Goal: Transaction & Acquisition: Purchase product/service

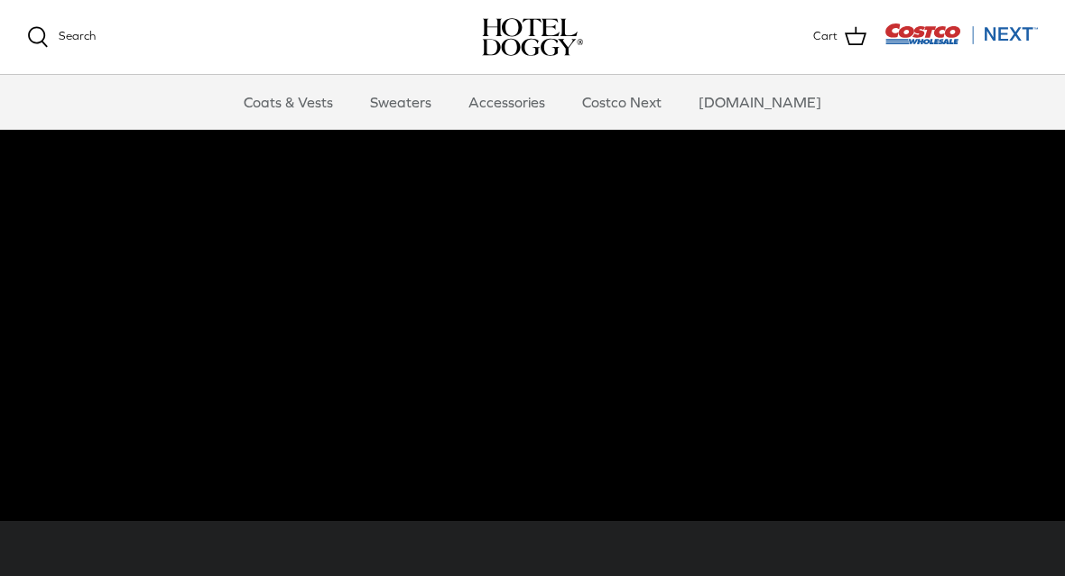
scroll to position [130, 0]
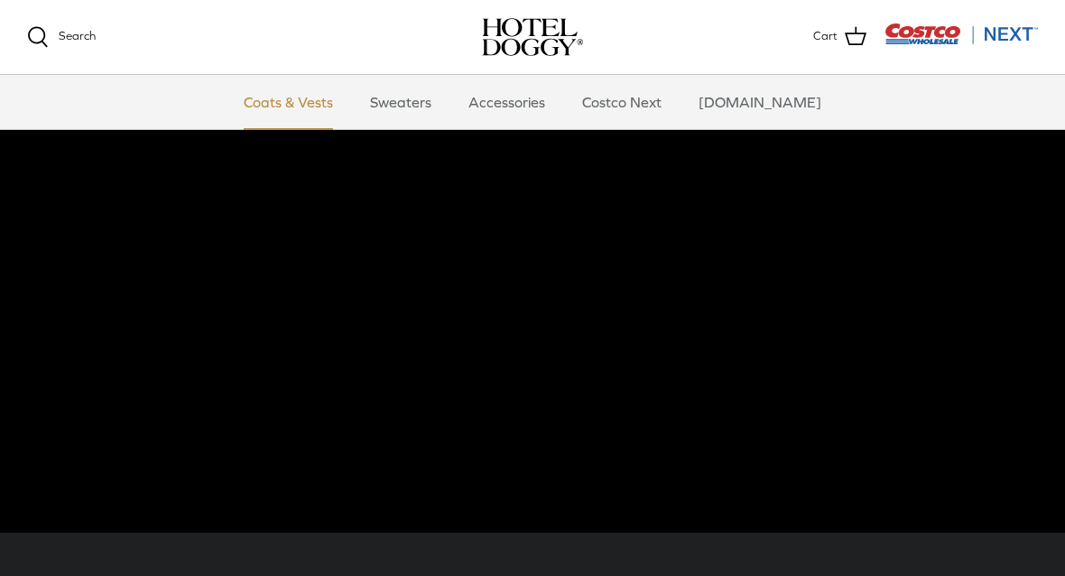
click at [315, 99] on link "Coats & Vests" at bounding box center [288, 102] width 122 height 54
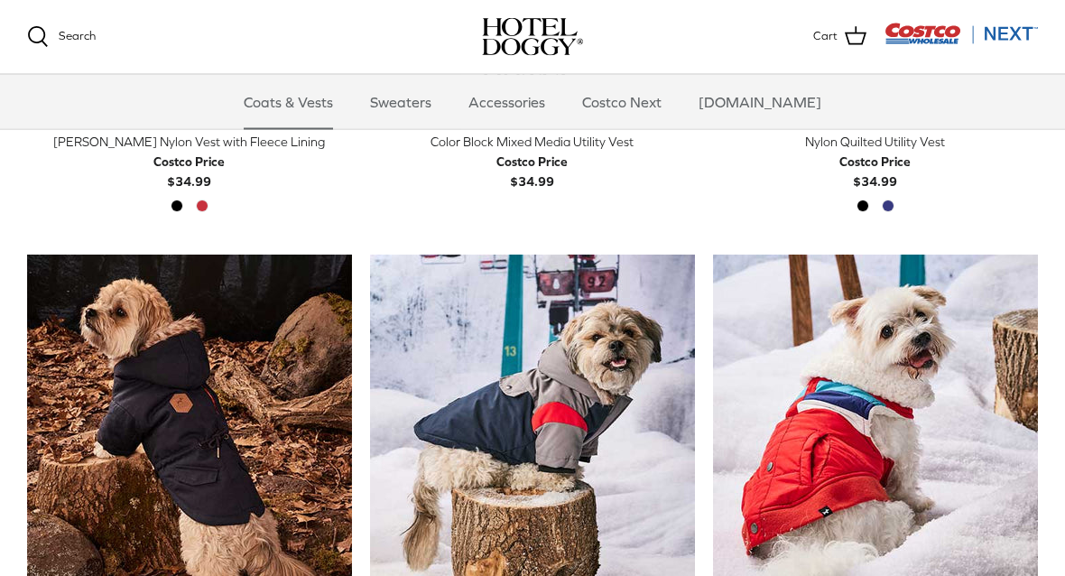
scroll to position [759, 0]
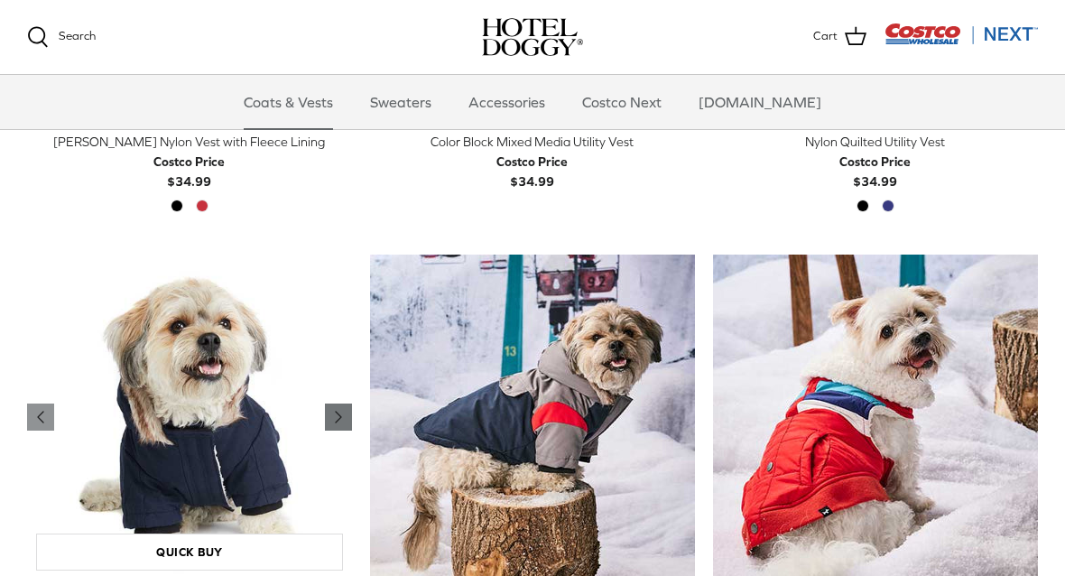
click at [334, 403] on link "Right" at bounding box center [338, 416] width 27 height 27
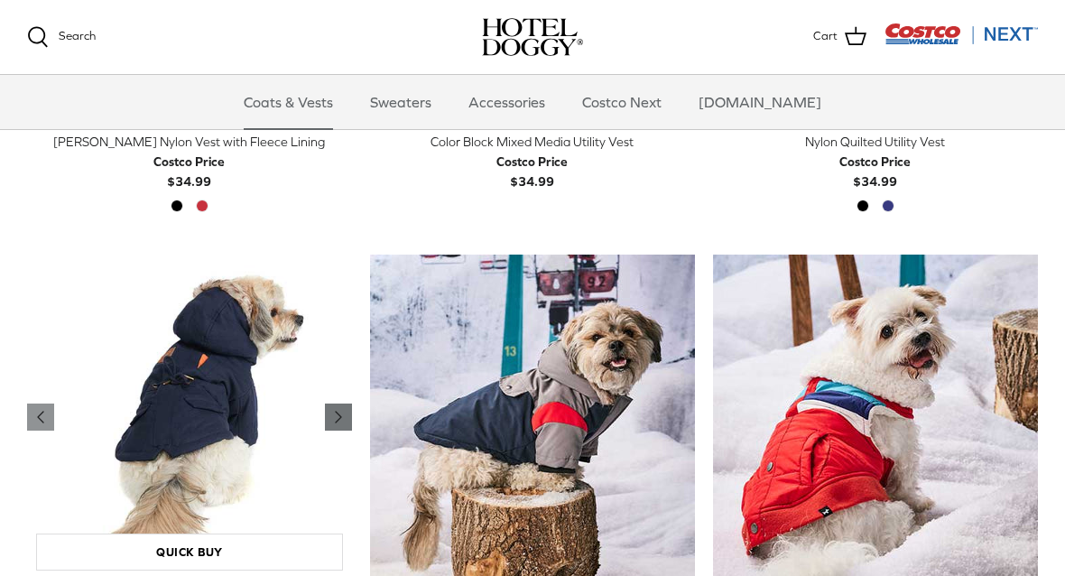
click at [341, 410] on icon "Right" at bounding box center [338, 417] width 22 height 22
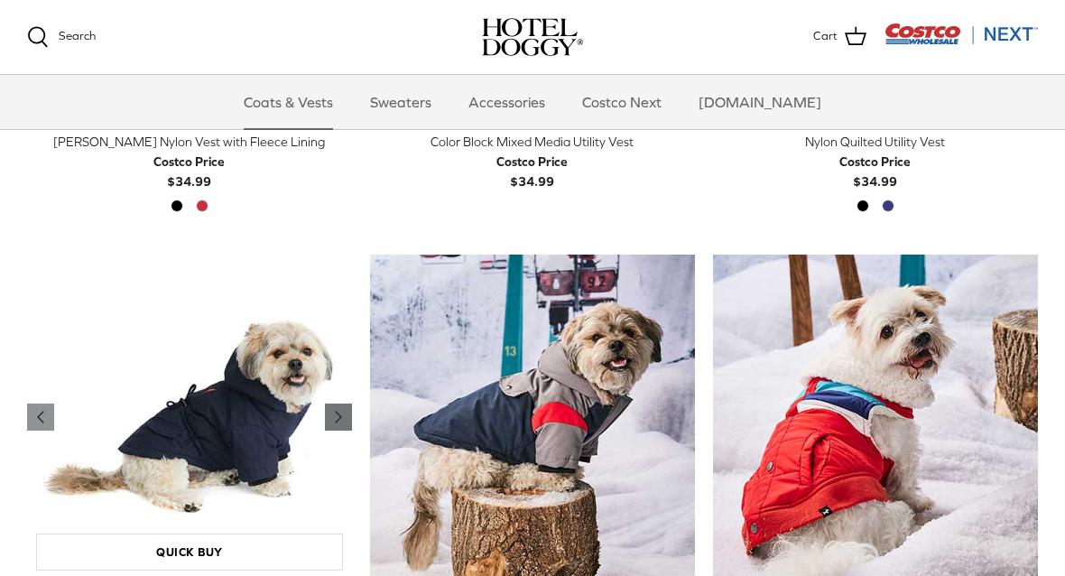
click at [341, 418] on icon "Right" at bounding box center [338, 417] width 22 height 22
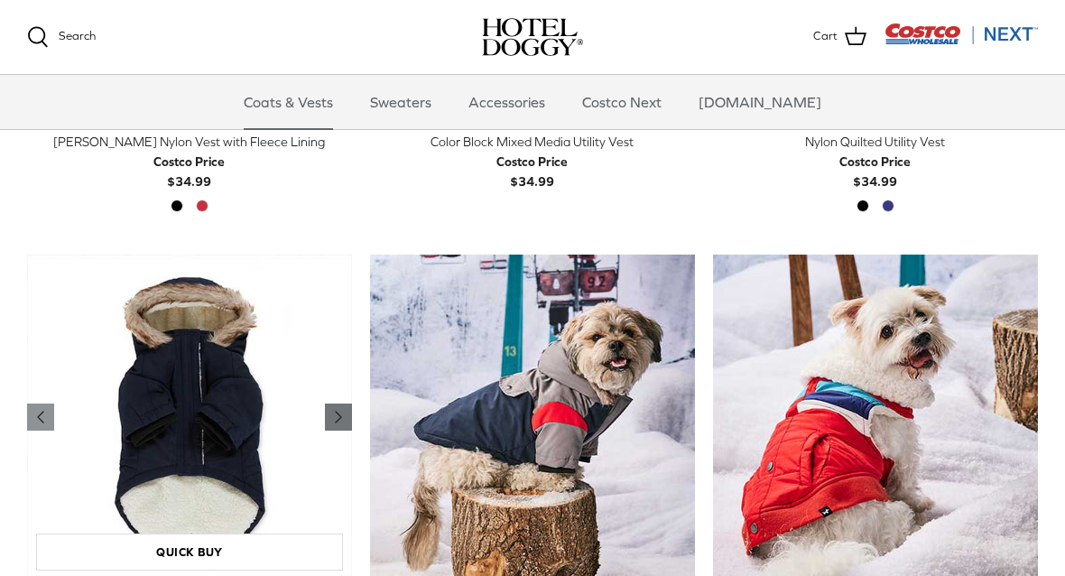
click at [340, 415] on polyline "Previous" at bounding box center [338, 416] width 5 height 11
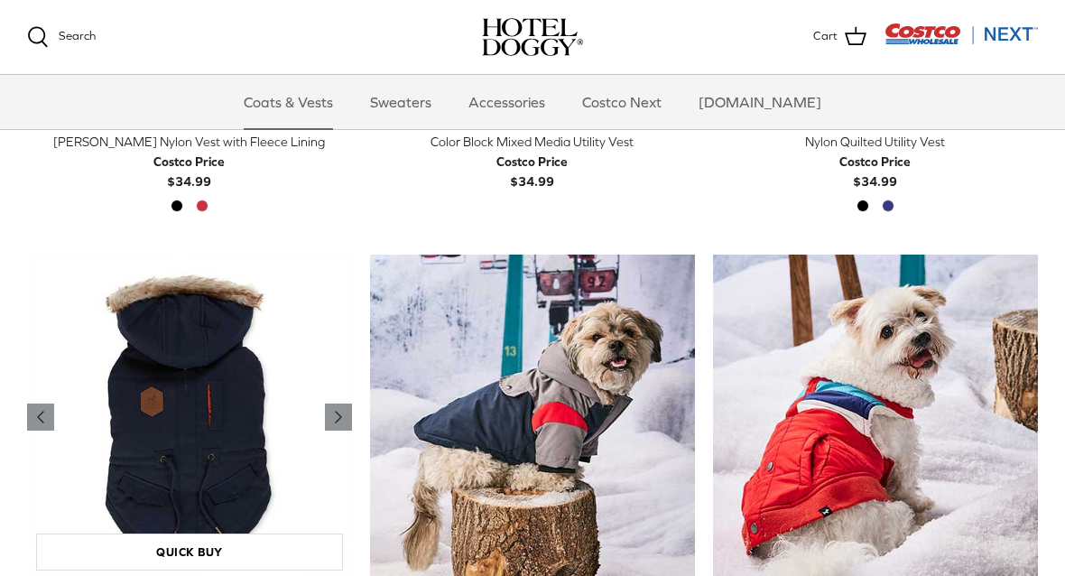
click at [334, 400] on img "Hooded Utility Parka Jacket with Fleece Lining" at bounding box center [189, 416] width 325 height 325
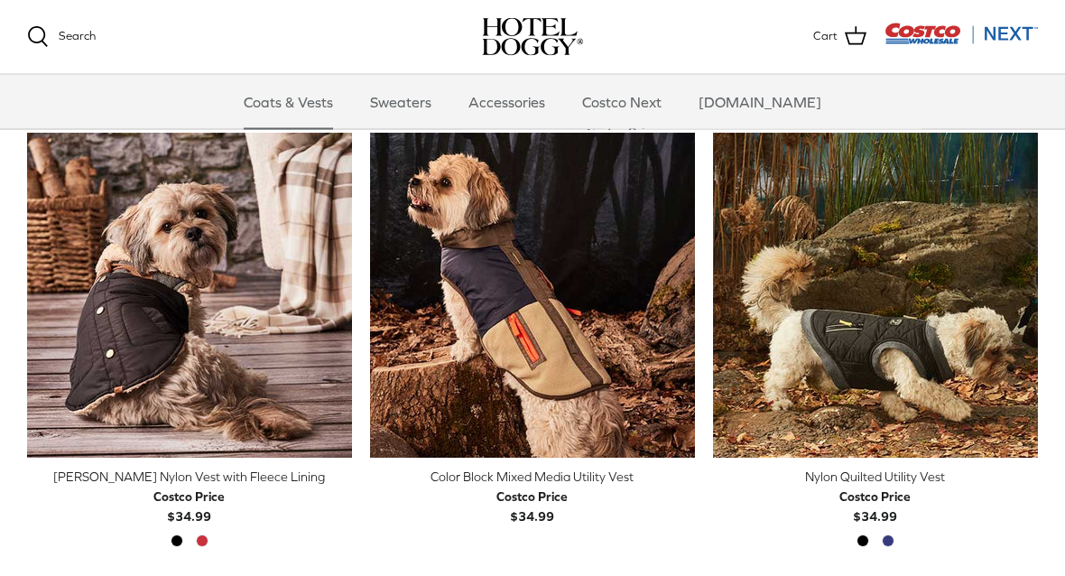
scroll to position [429, 0]
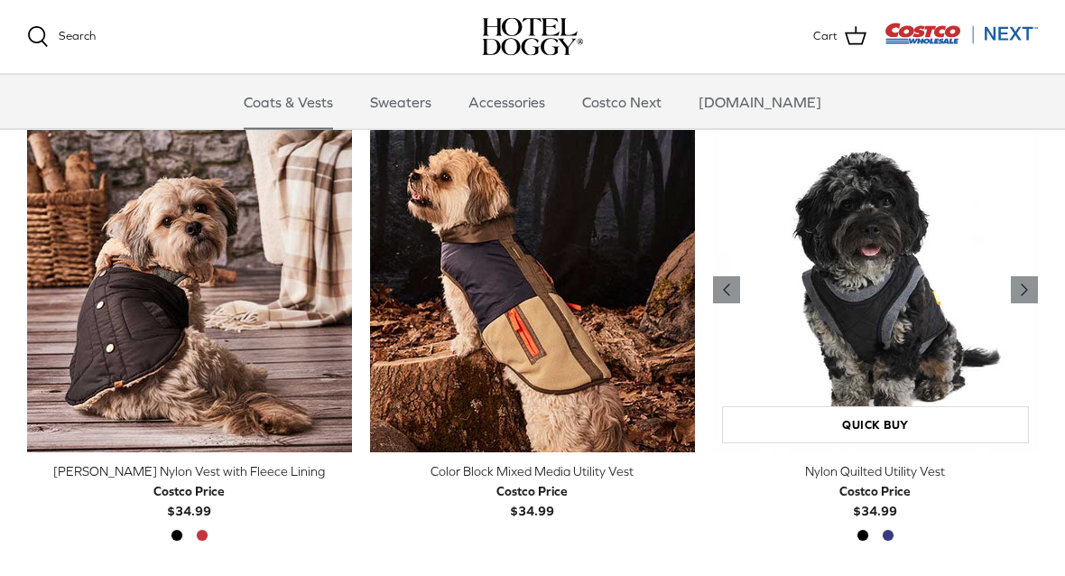
click at [1010, 294] on img "Nylon Quilted Utility Vest" at bounding box center [875, 290] width 325 height 325
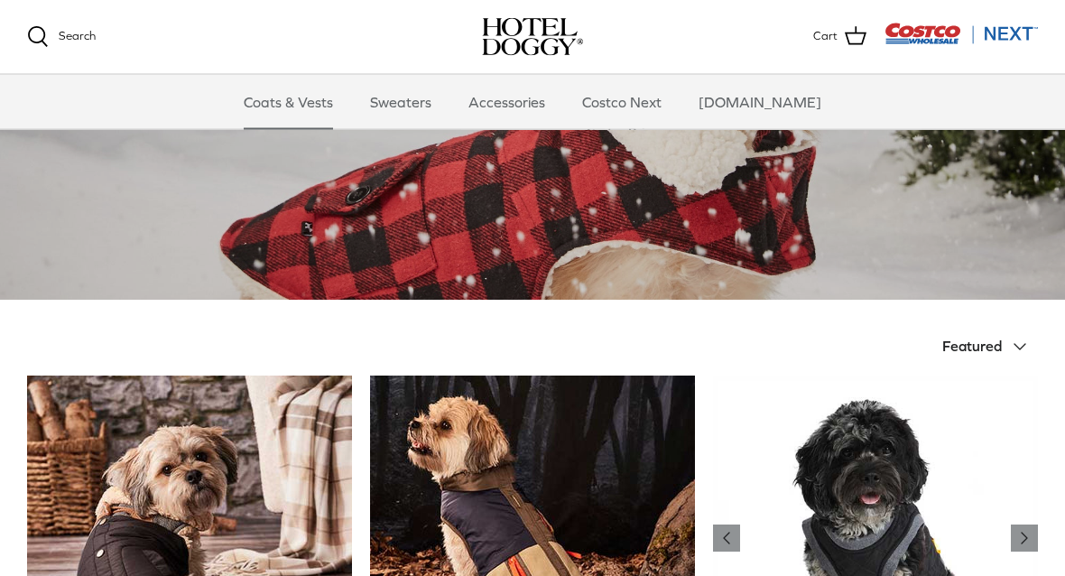
scroll to position [0, 0]
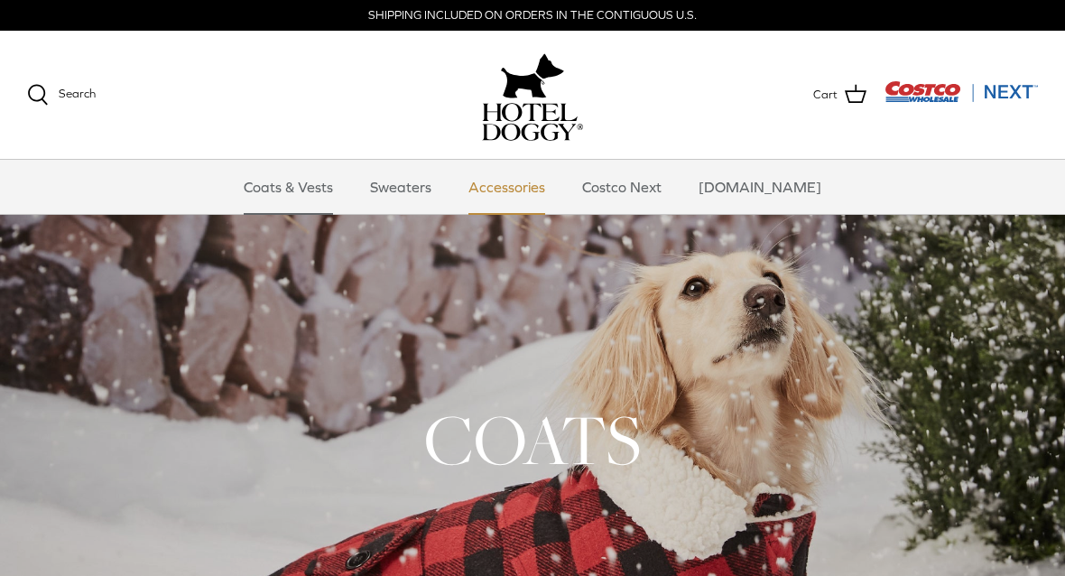
click at [525, 190] on link "Accessories" at bounding box center [506, 187] width 109 height 54
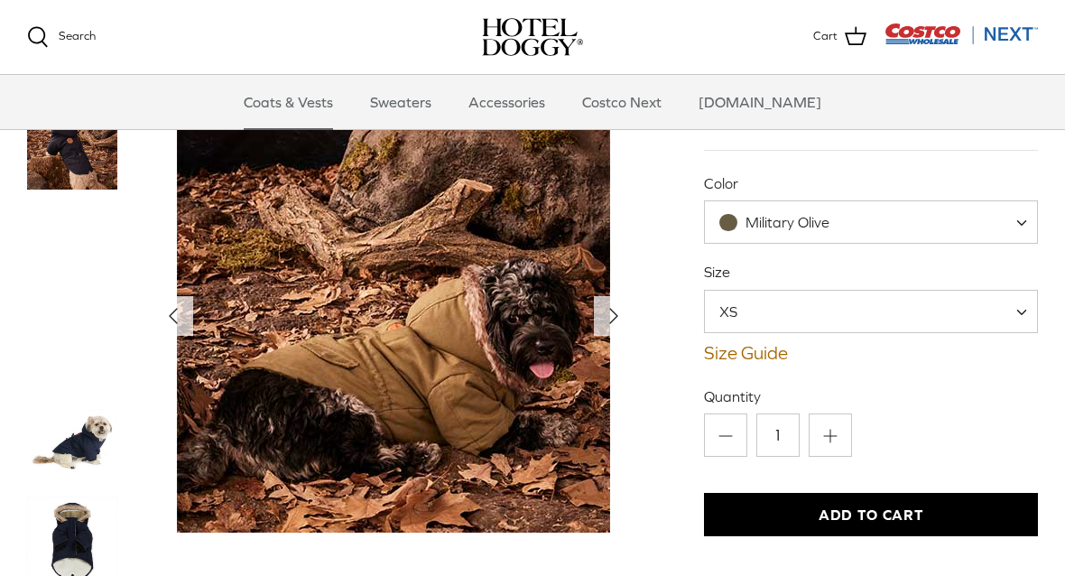
scroll to position [182, 0]
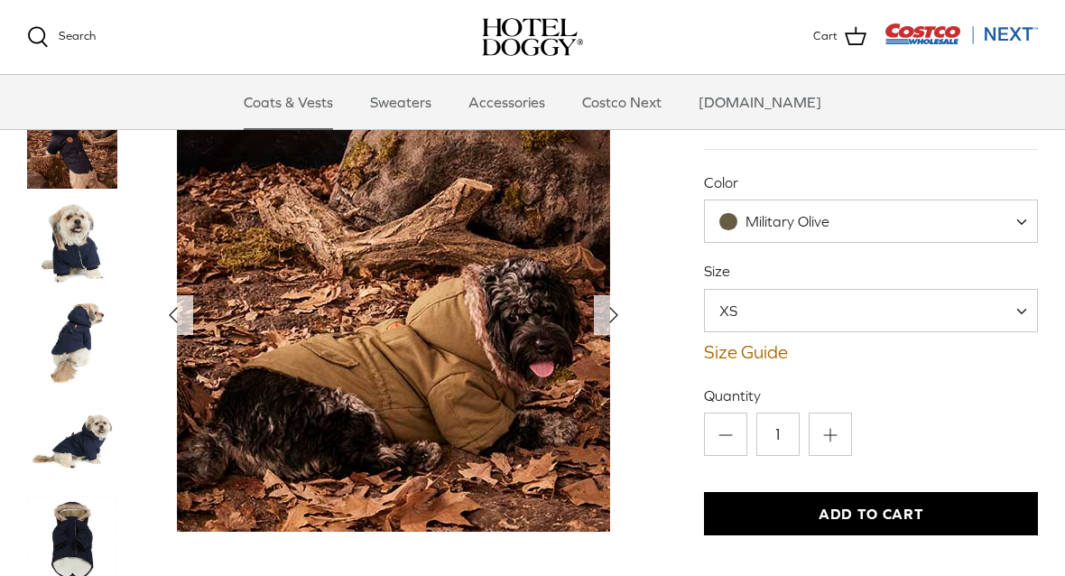
click at [84, 297] on img "Thumbnail Link" at bounding box center [72, 342] width 90 height 90
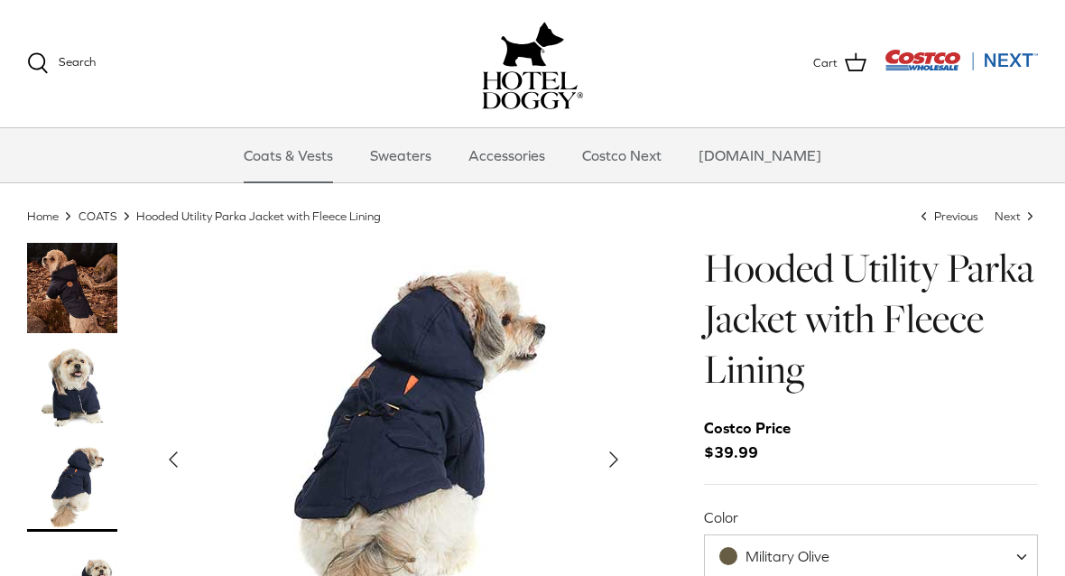
scroll to position [22, 0]
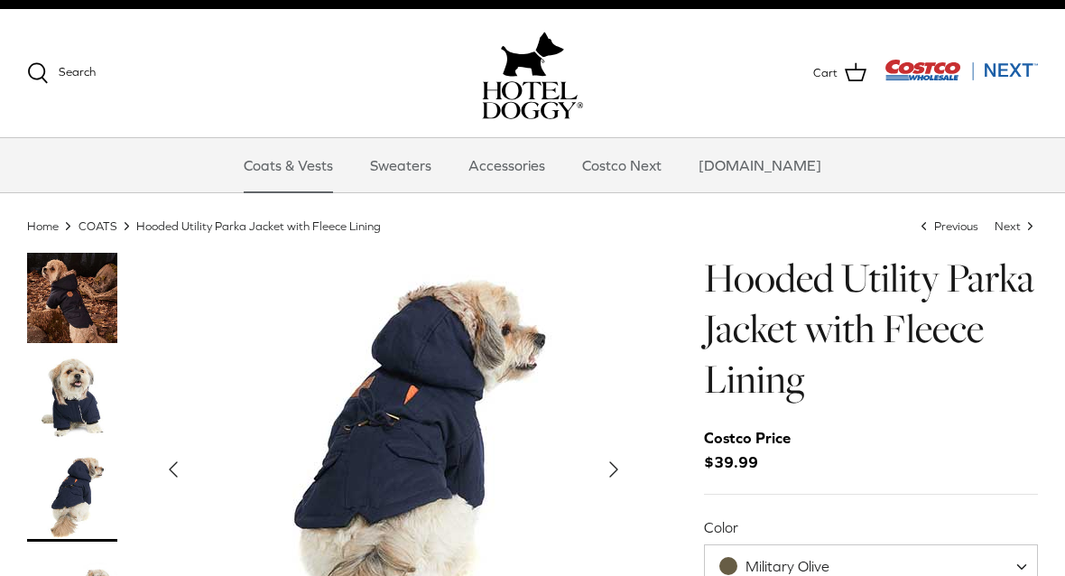
click at [629, 469] on button "Right" at bounding box center [614, 469] width 40 height 40
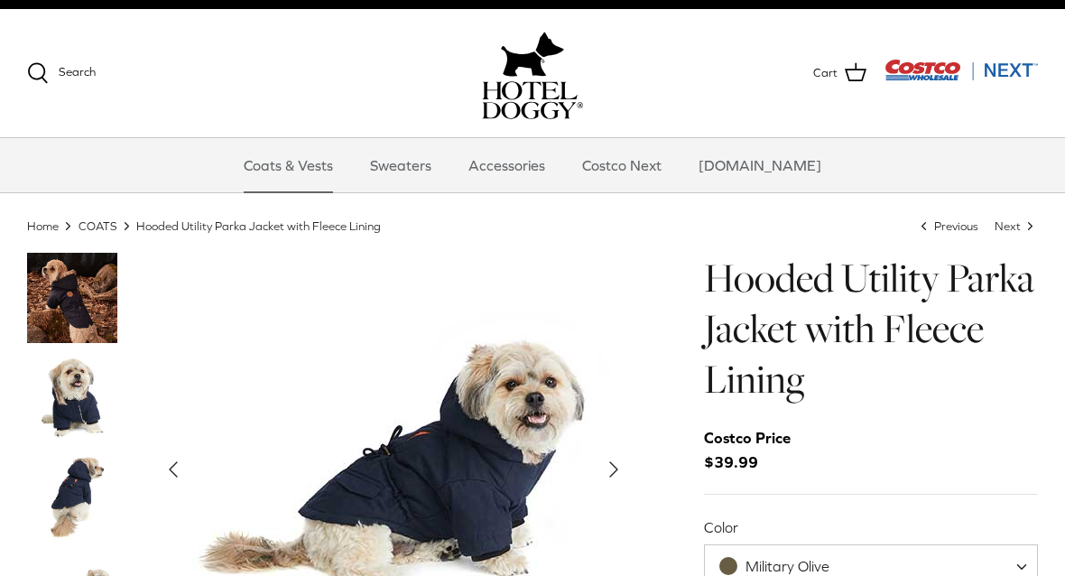
click at [623, 474] on icon "Right" at bounding box center [613, 469] width 29 height 29
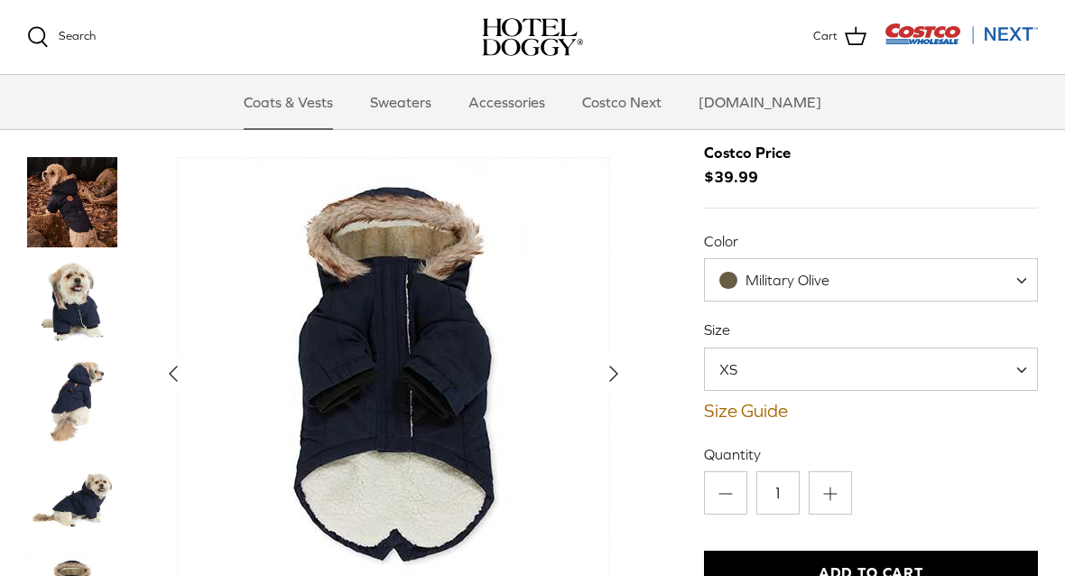
scroll to position [122, 0]
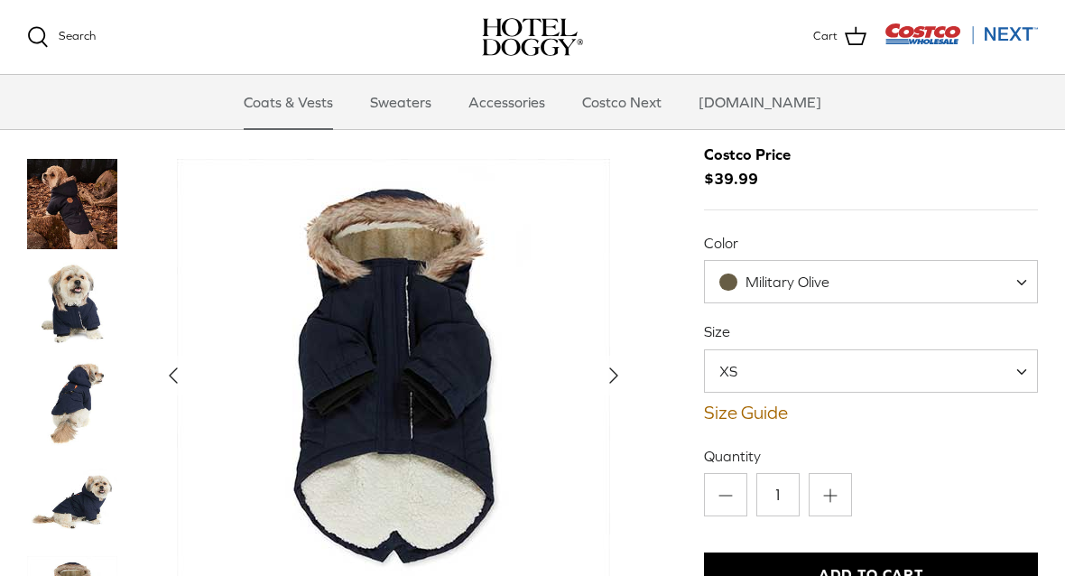
click at [792, 372] on span "XS" at bounding box center [871, 370] width 334 height 43
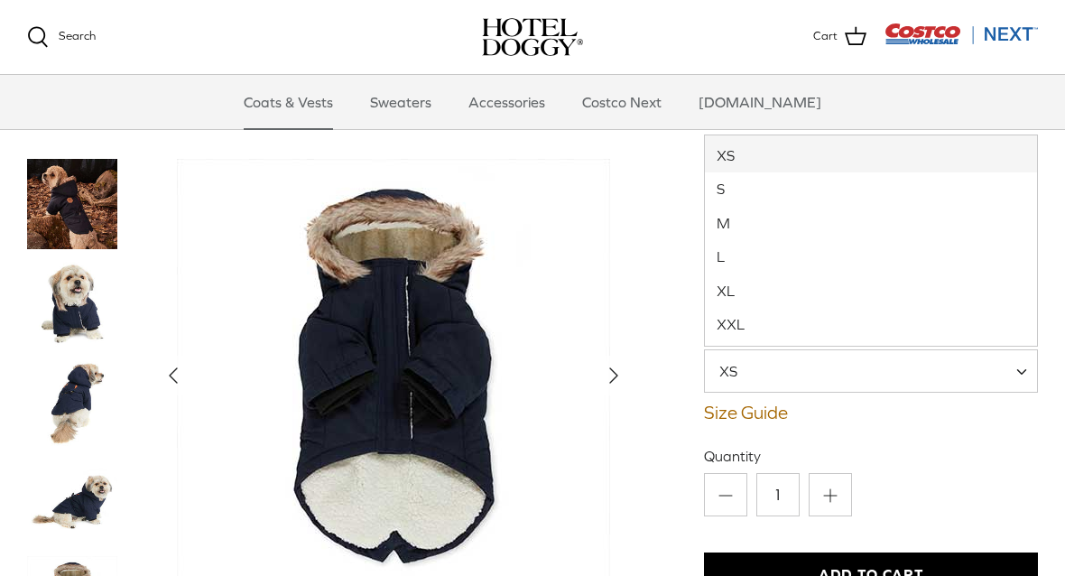
select select "L"
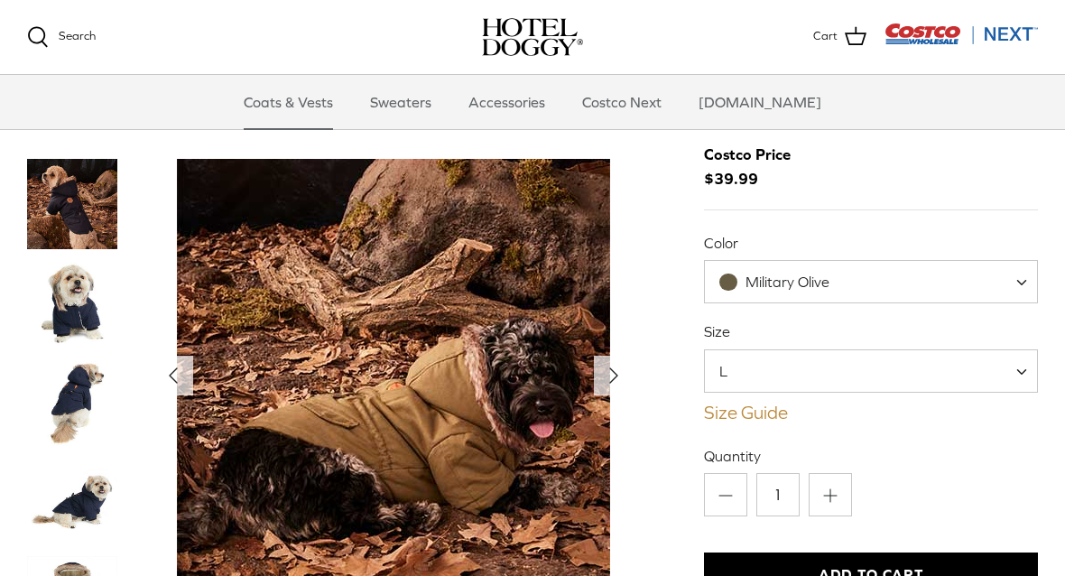
click at [778, 420] on link "Size Guide" at bounding box center [871, 412] width 334 height 22
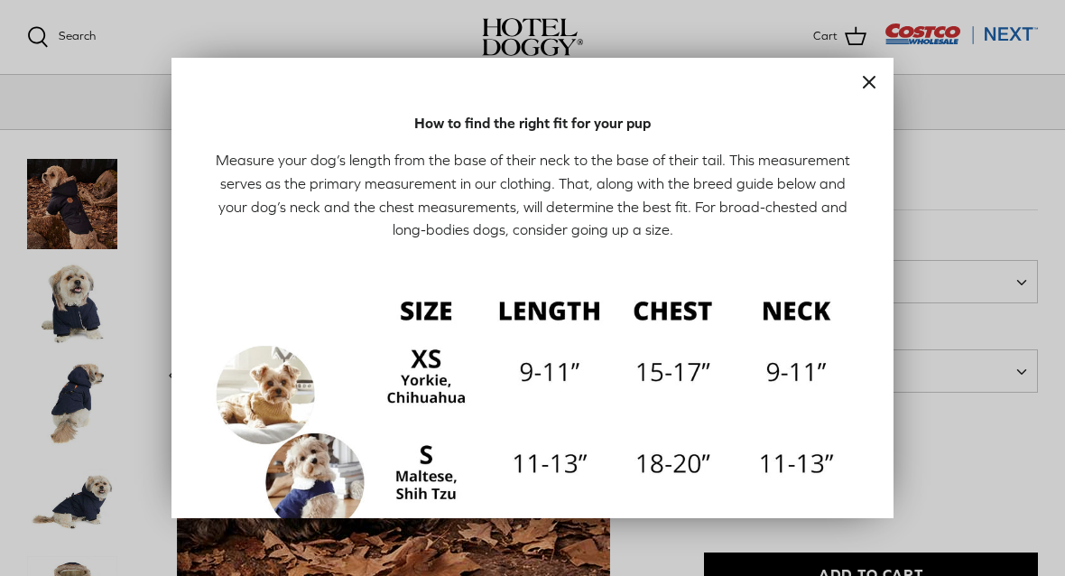
click at [880, 70] on button "Close" at bounding box center [868, 82] width 49 height 49
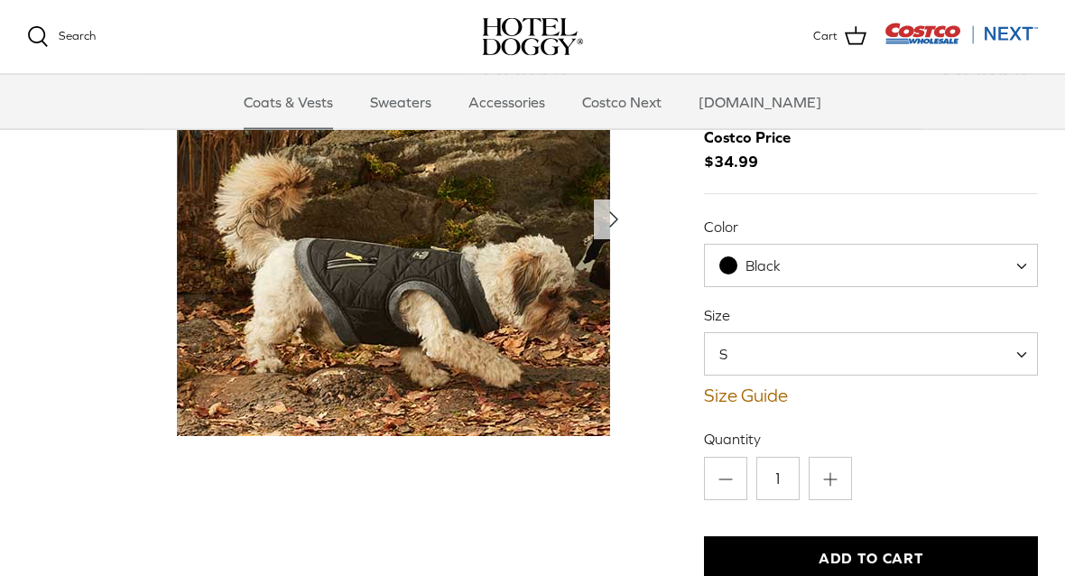
scroll to position [88, 0]
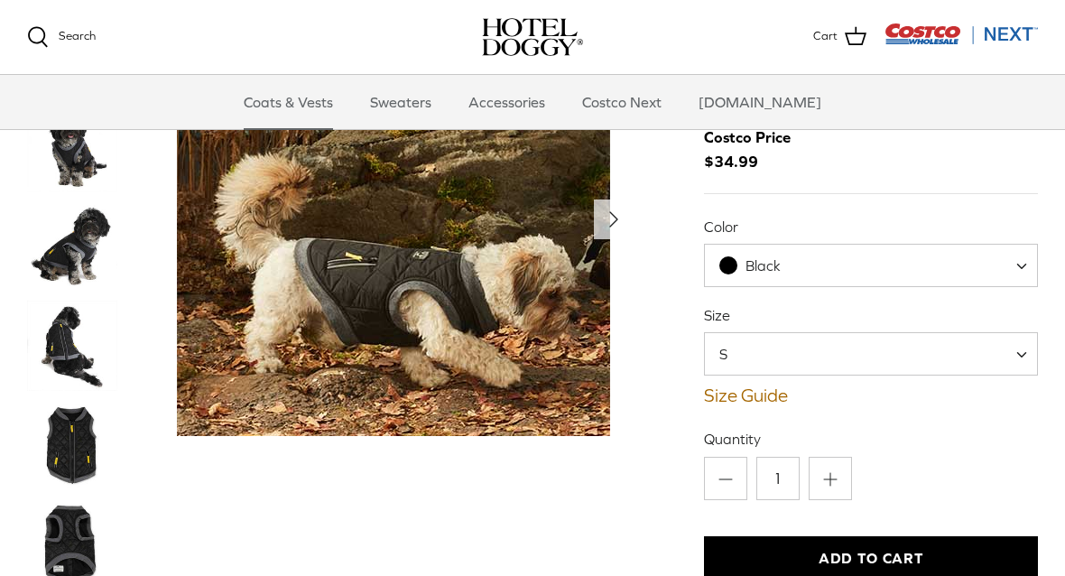
click at [67, 372] on img "Thumbnail Link" at bounding box center [72, 345] width 90 height 90
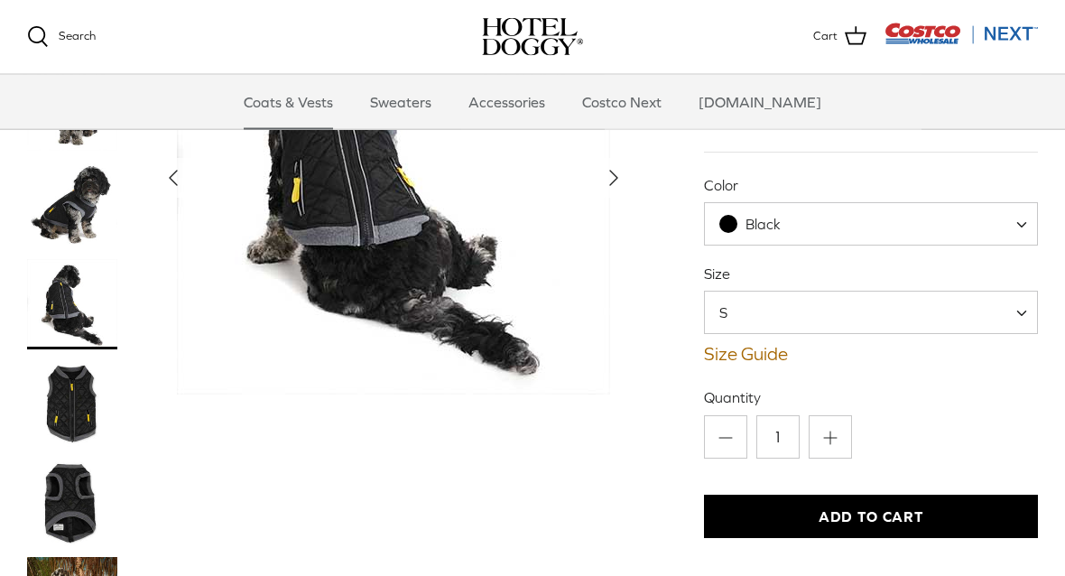
scroll to position [129, 0]
click at [73, 404] on img "Thumbnail Link" at bounding box center [72, 403] width 90 height 90
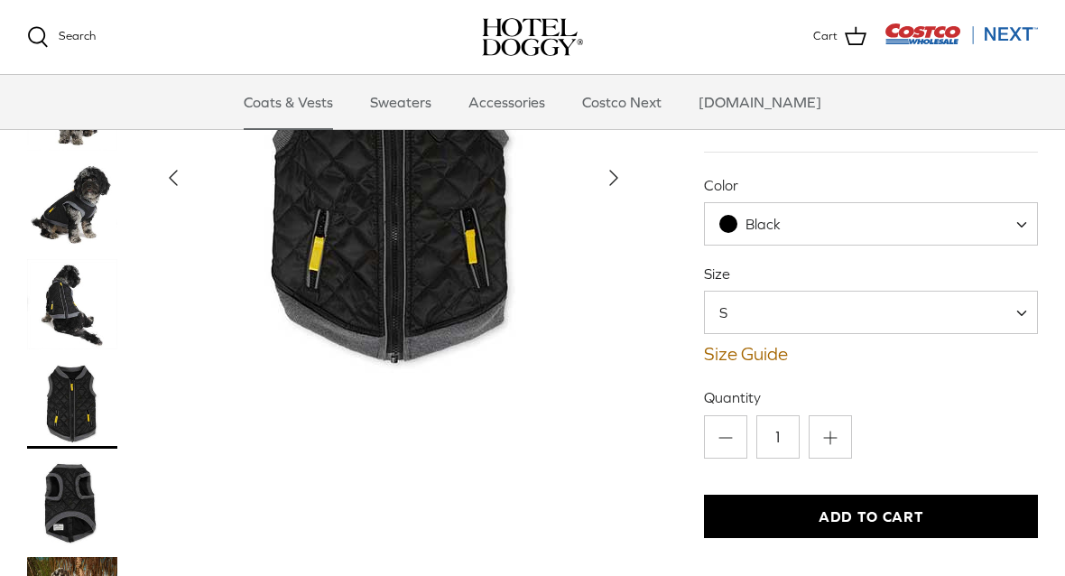
click at [59, 512] on img "Thumbnail Link" at bounding box center [72, 502] width 90 height 90
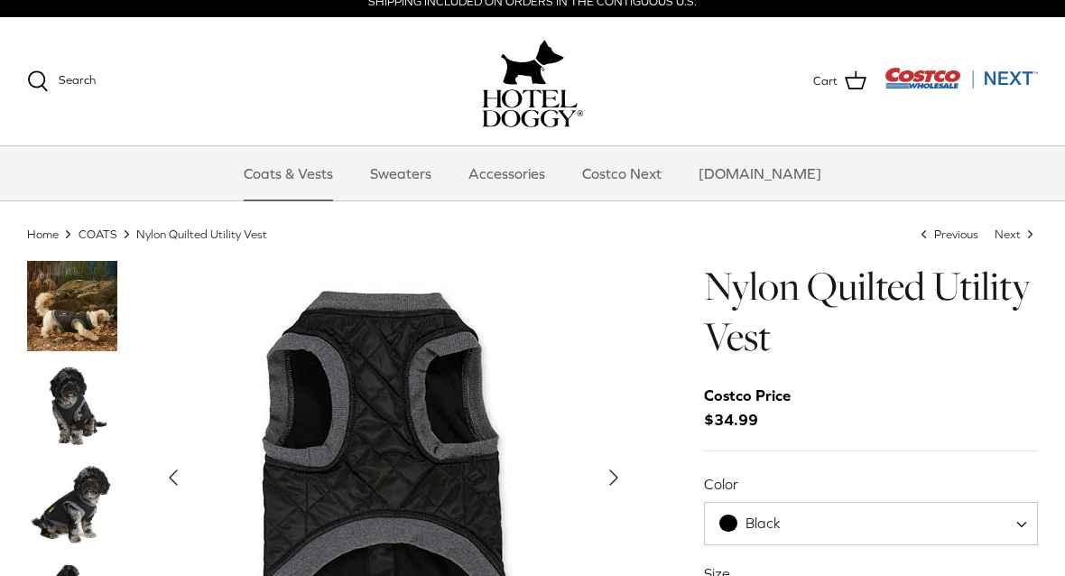
scroll to position [0, 0]
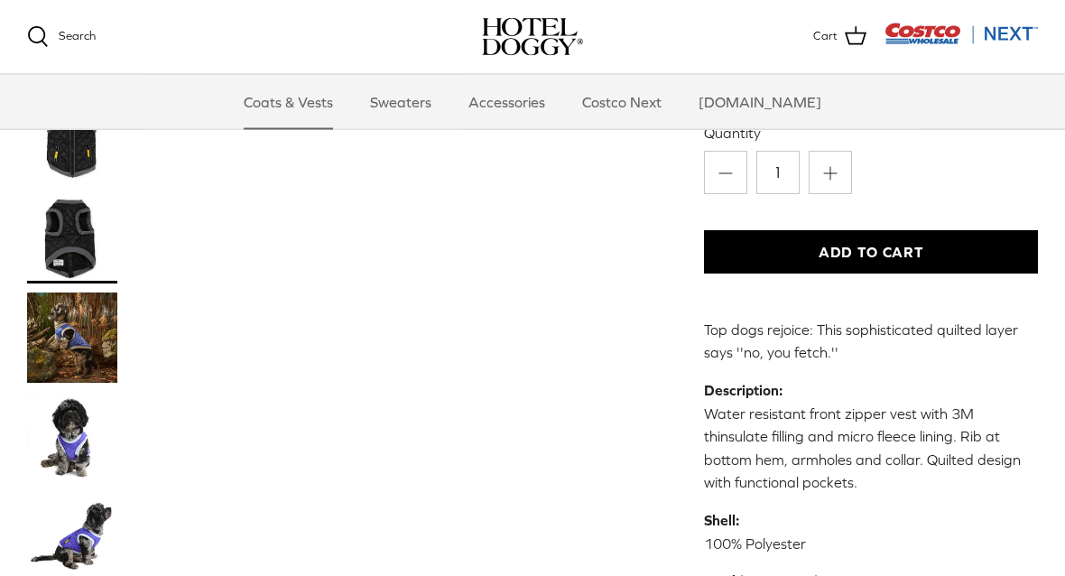
click at [73, 328] on img "Thumbnail Link" at bounding box center [72, 338] width 90 height 90
click at [58, 342] on img "Thumbnail Link" at bounding box center [72, 337] width 90 height 90
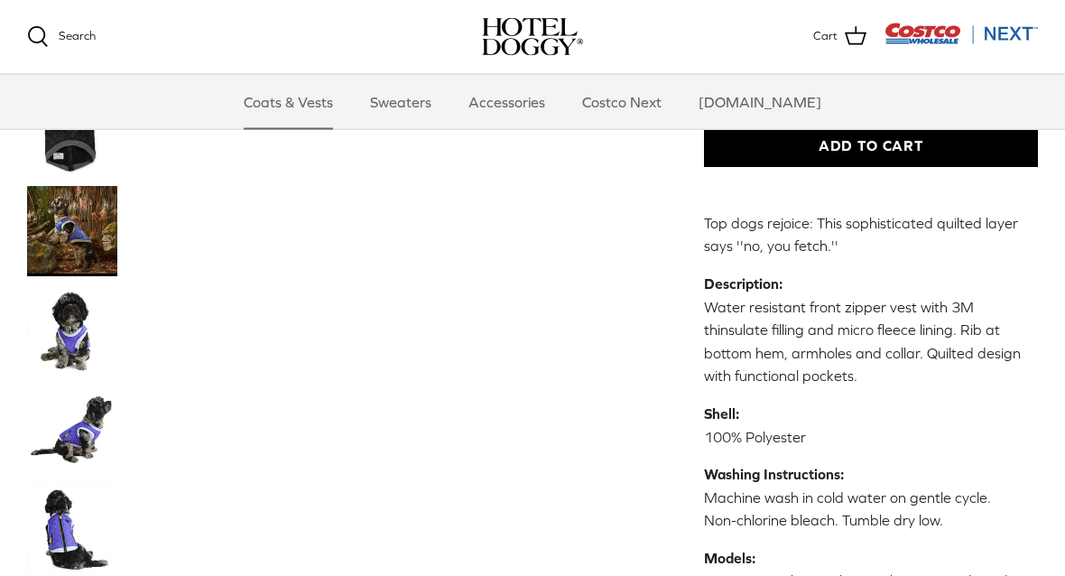
scroll to position [500, 0]
click at [87, 438] on img "Thumbnail Link" at bounding box center [72, 429] width 90 height 90
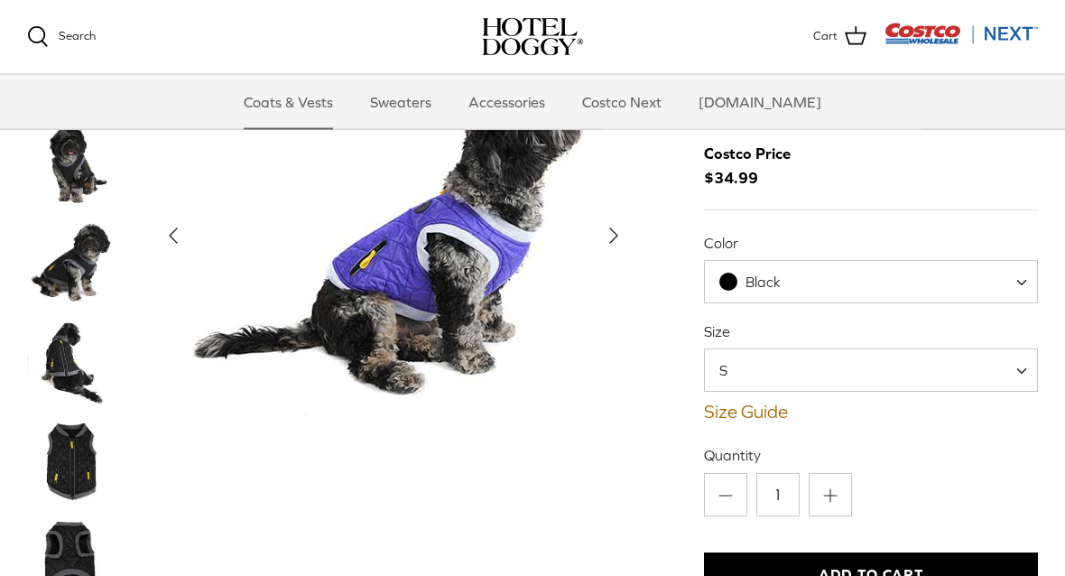
click at [991, 358] on span "S" at bounding box center [871, 370] width 334 height 43
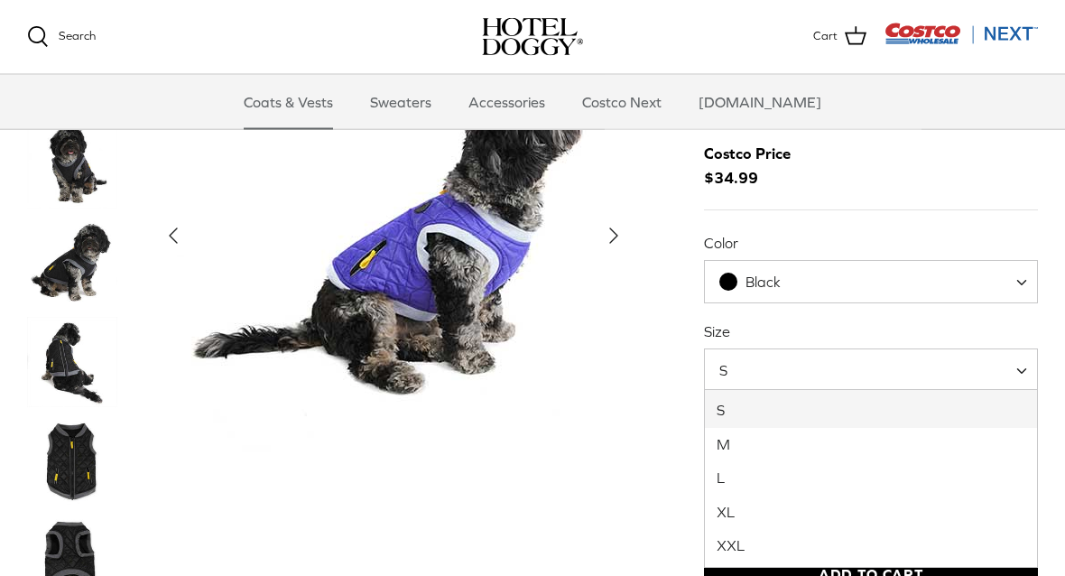
scroll to position [71, 0]
click at [613, 244] on icon "Right" at bounding box center [613, 235] width 29 height 29
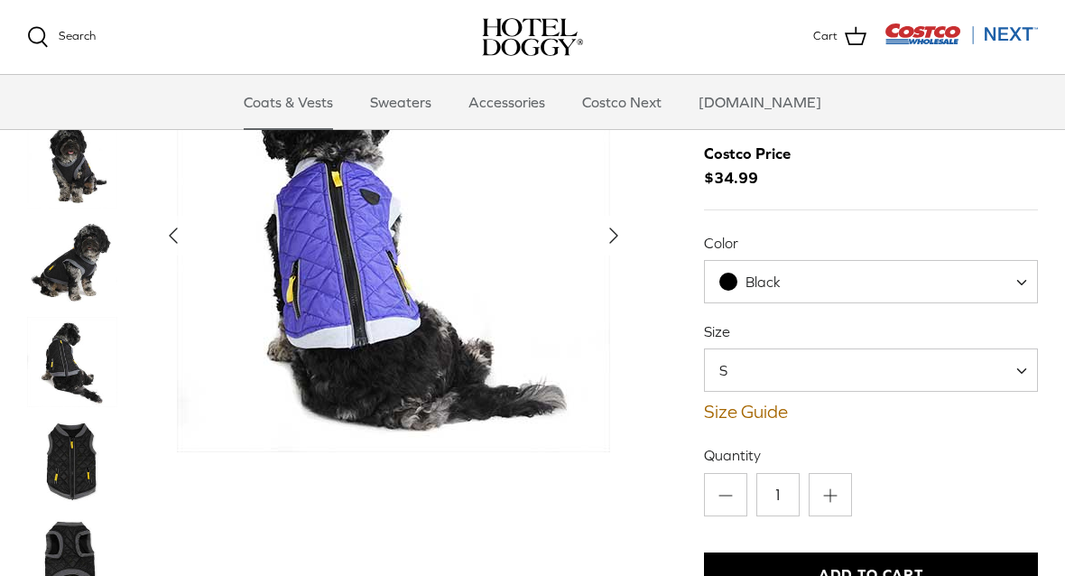
click at [612, 234] on polyline "Next" at bounding box center [613, 235] width 7 height 14
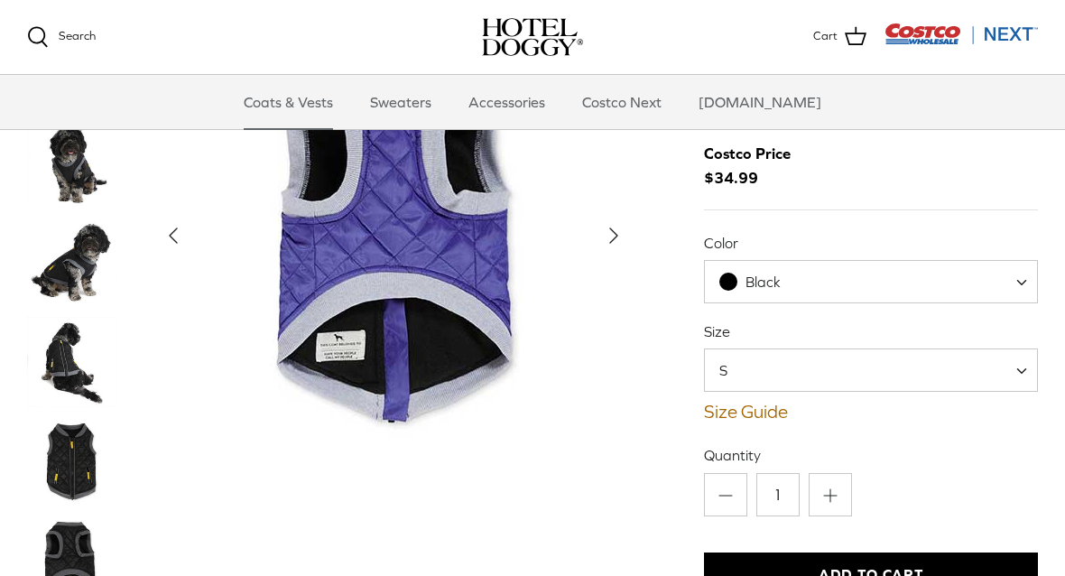
click at [620, 243] on icon "Right" at bounding box center [613, 235] width 29 height 29
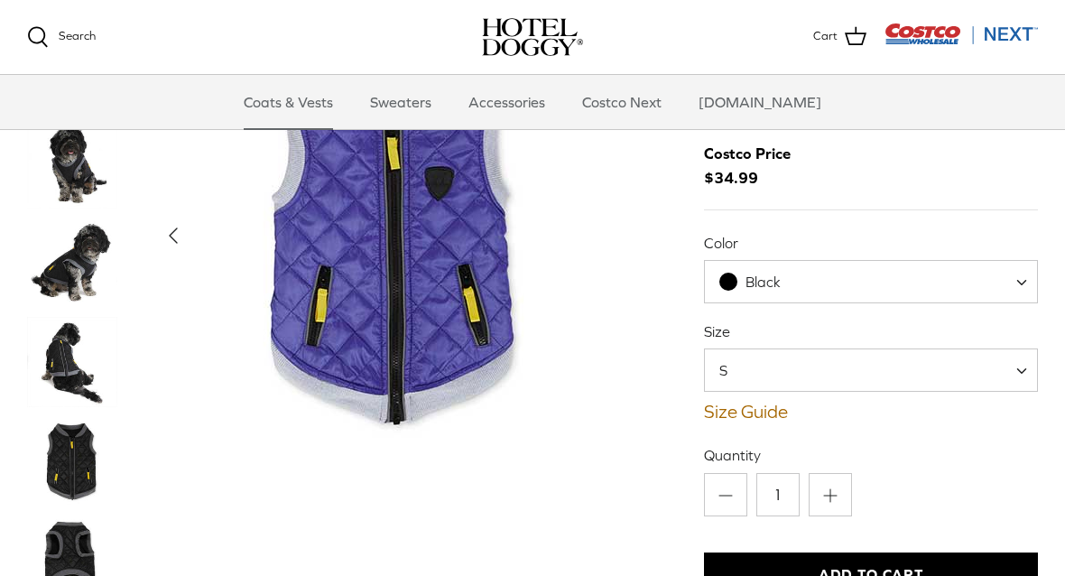
click at [773, 369] on span "S" at bounding box center [871, 369] width 334 height 43
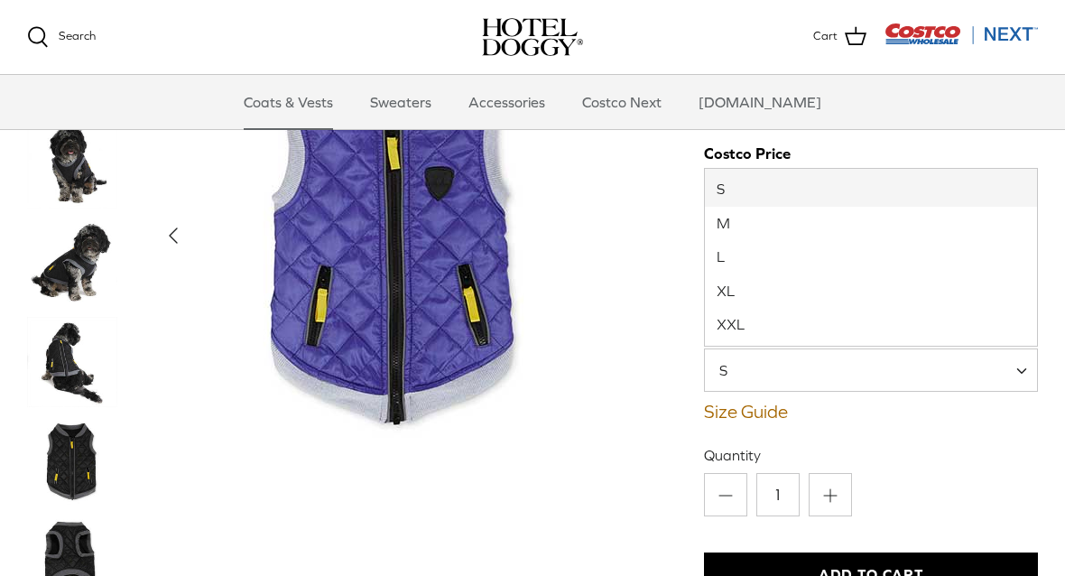
select select "XL"
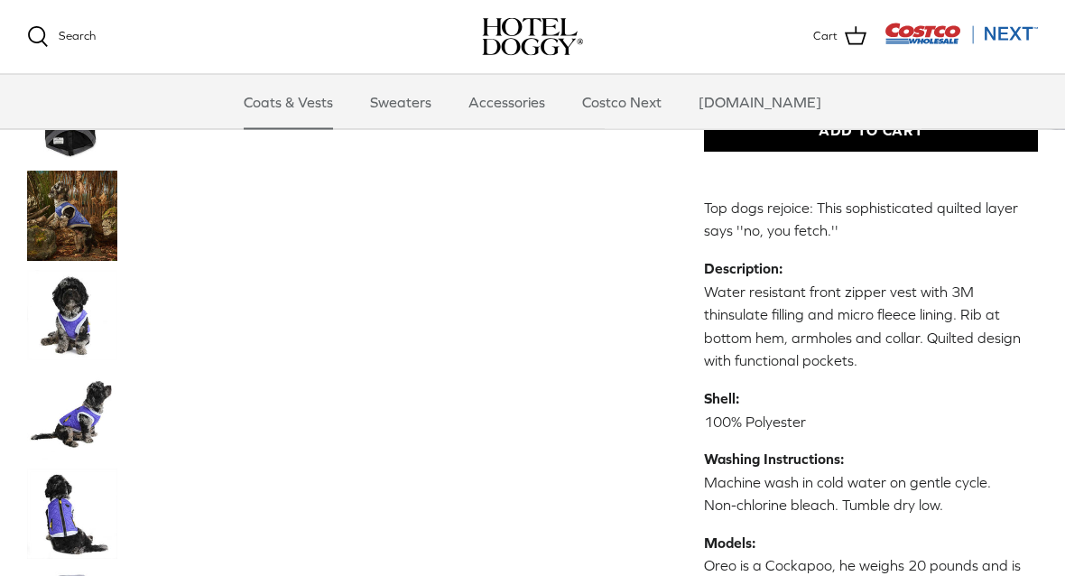
scroll to position [519, 0]
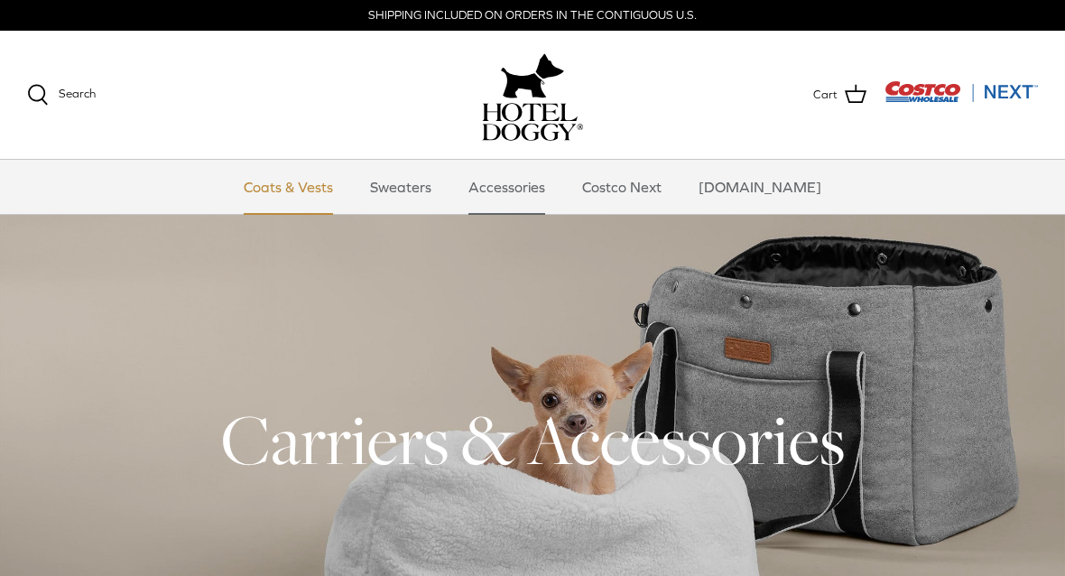
click at [309, 181] on link "Coats & Vests" at bounding box center [288, 187] width 122 height 54
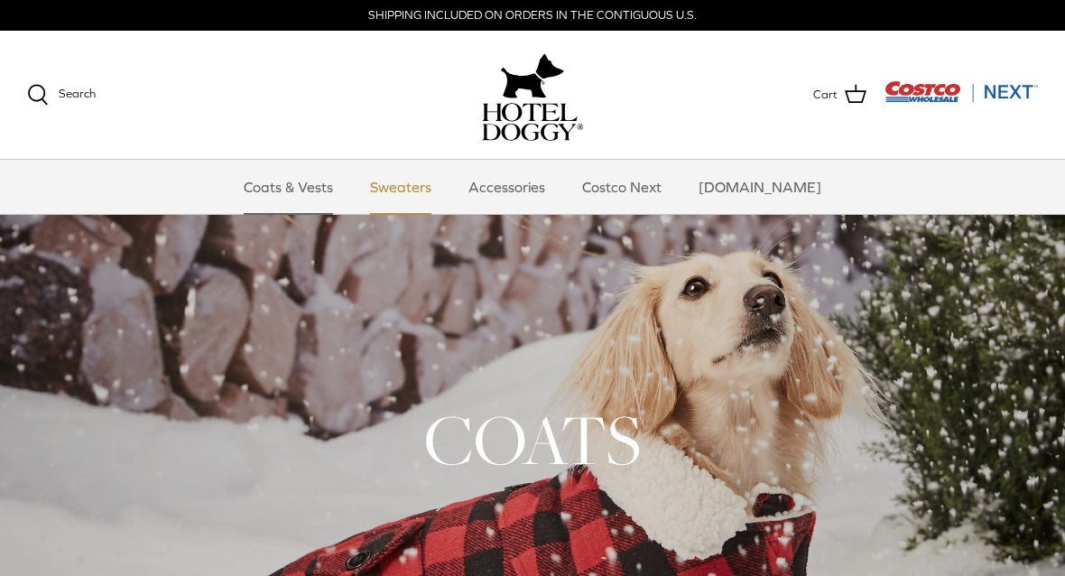
click at [428, 194] on link "Sweaters" at bounding box center [401, 187] width 94 height 54
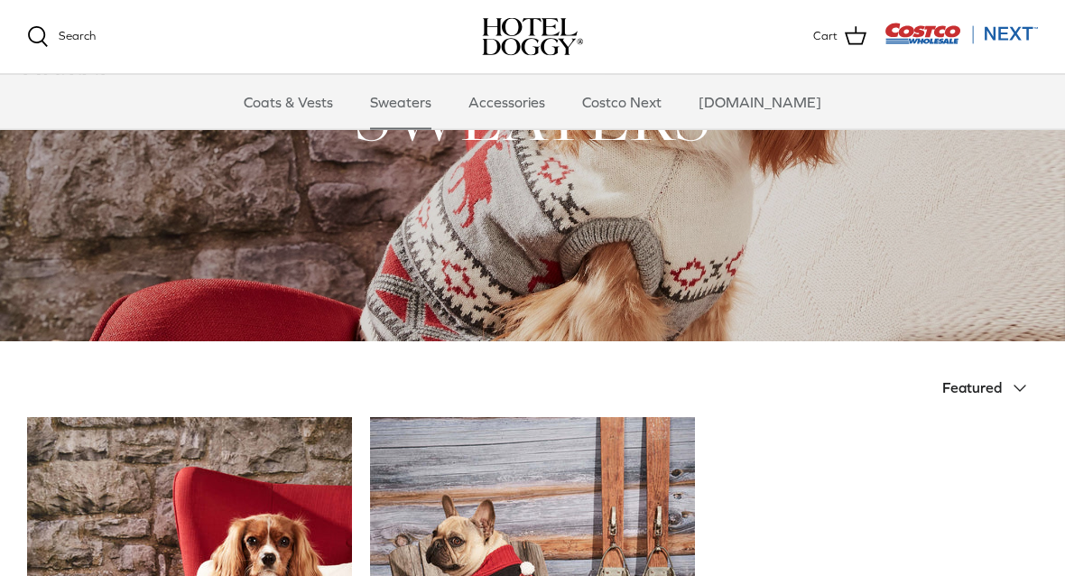
scroll to position [134, 0]
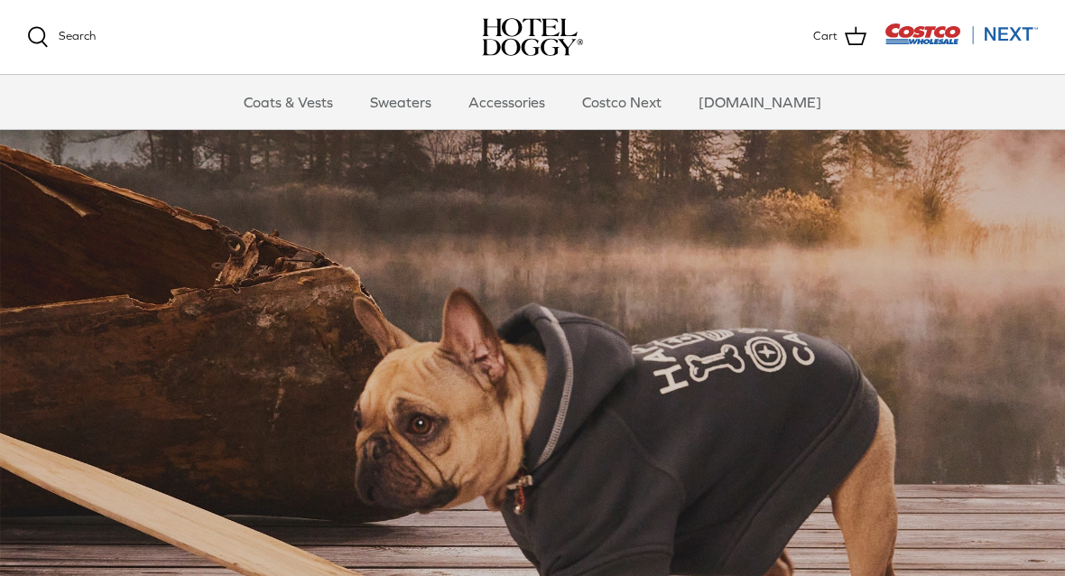
scroll to position [130, 0]
